Goal: Information Seeking & Learning: Learn about a topic

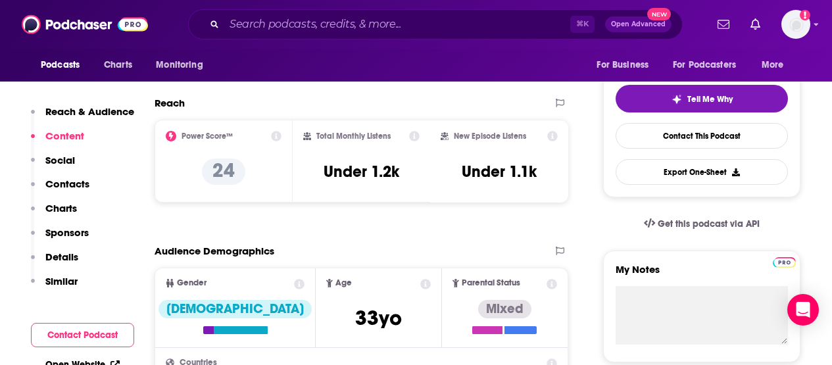
scroll to position [283, 0]
click at [338, 22] on input "Search podcasts, credits, & more..." at bounding box center [397, 24] width 346 height 21
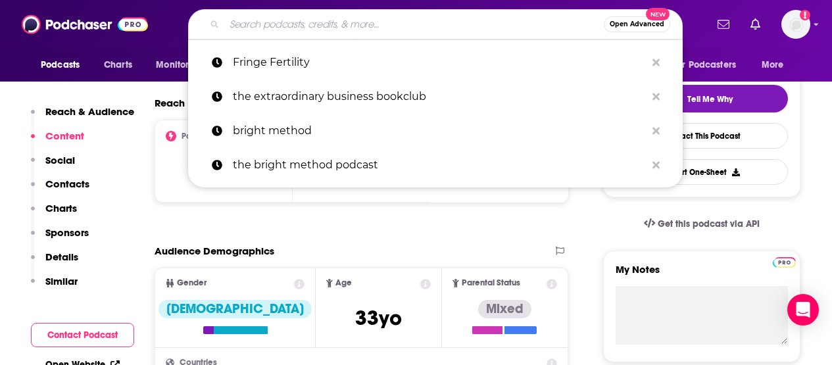
paste input "Future Women Leadership Series"
type input "Future Women Leadership Series"
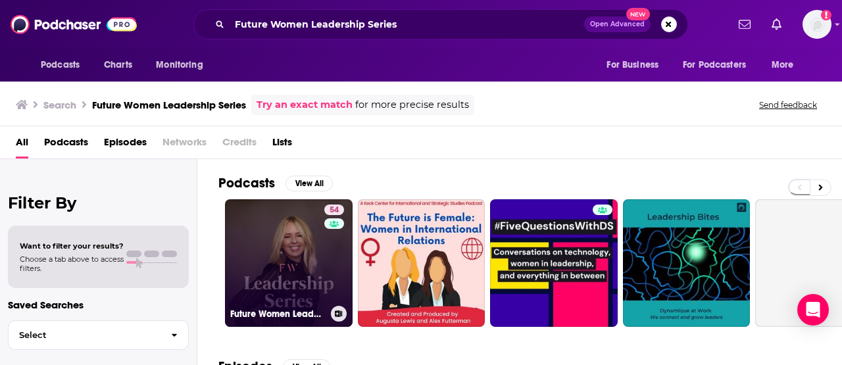
click at [277, 243] on link "54 Future Women Leadership Series" at bounding box center [289, 263] width 128 height 128
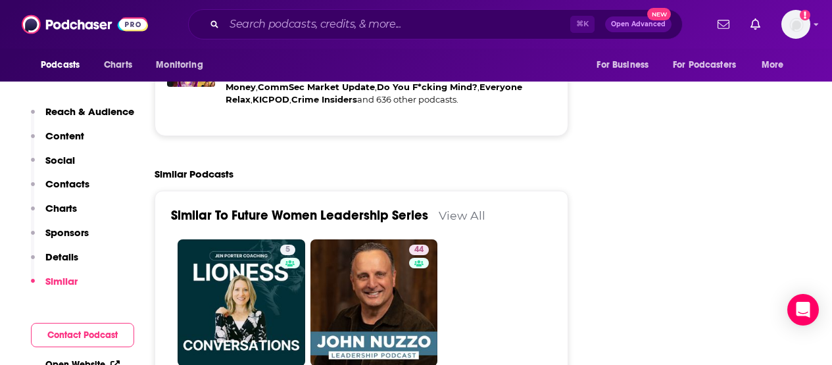
scroll to position [2134, 0]
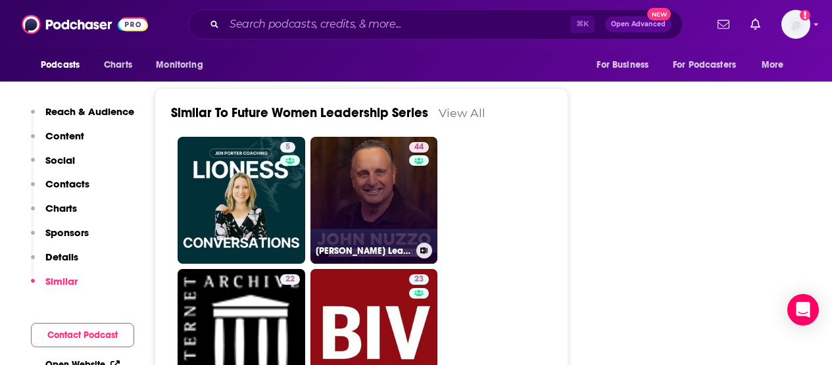
click at [385, 208] on link "44 [PERSON_NAME] Leadership Podcast | A [DEMOGRAPHIC_DATA]'s insights on leader…" at bounding box center [374, 201] width 128 height 128
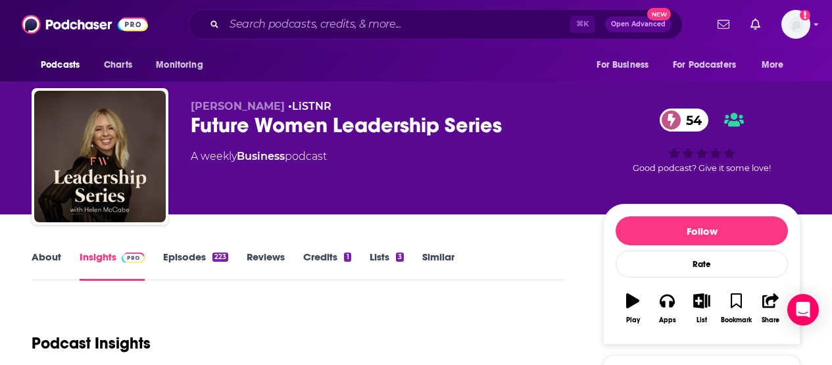
type input "[URL][DOMAIN_NAME]"
